Goal: Task Accomplishment & Management: Manage account settings

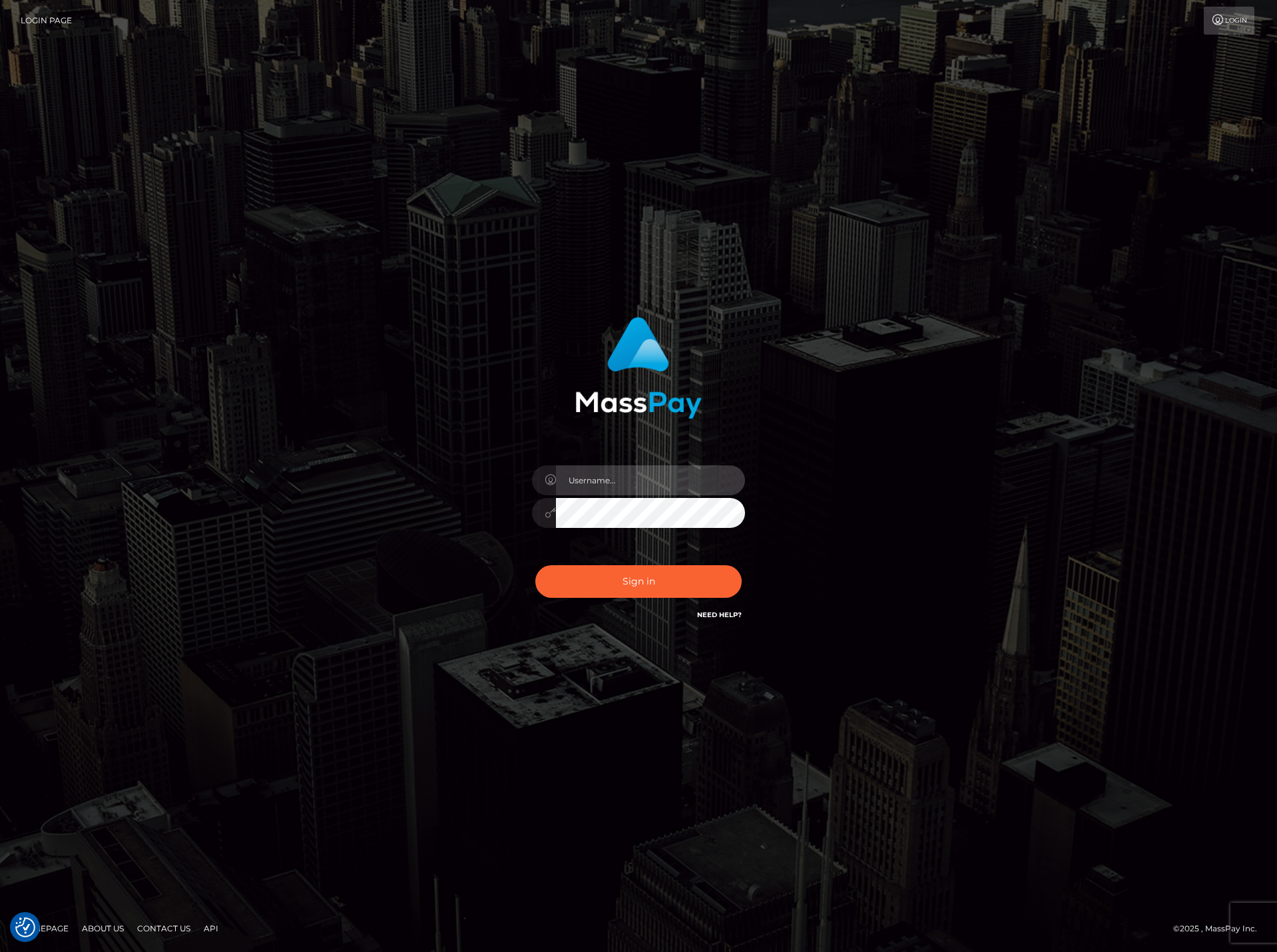
click at [616, 478] on input "text" at bounding box center [649, 480] width 189 height 30
paste input "DianaRangel"
type input "DianaRangel"
drag, startPoint x: 633, startPoint y: 583, endPoint x: 52, endPoint y: 339, distance: 630.2
click at [628, 580] on button "Sign in" at bounding box center [638, 581] width 207 height 33
